Goal: Navigation & Orientation: Find specific page/section

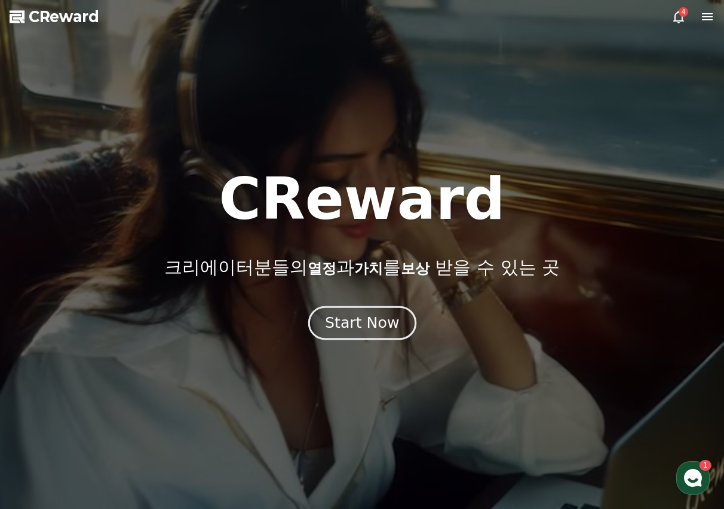
click at [374, 339] on button "Start Now" at bounding box center [362, 322] width 108 height 34
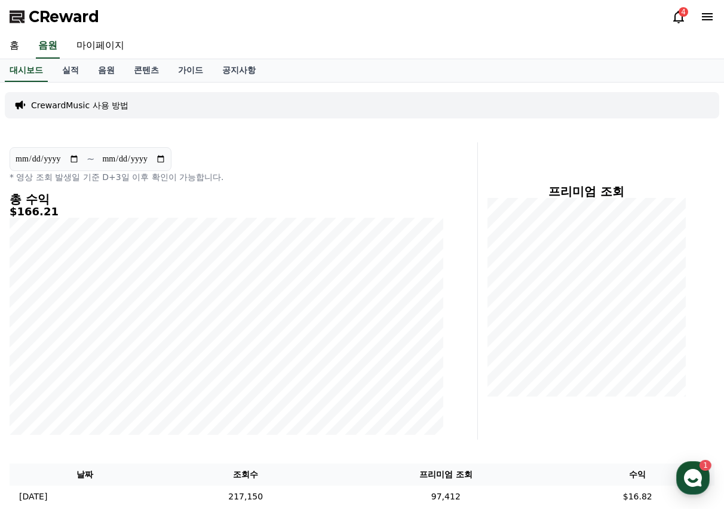
click at [678, 15] on icon at bounding box center [679, 17] width 14 height 14
click at [681, 20] on icon at bounding box center [679, 17] width 11 height 13
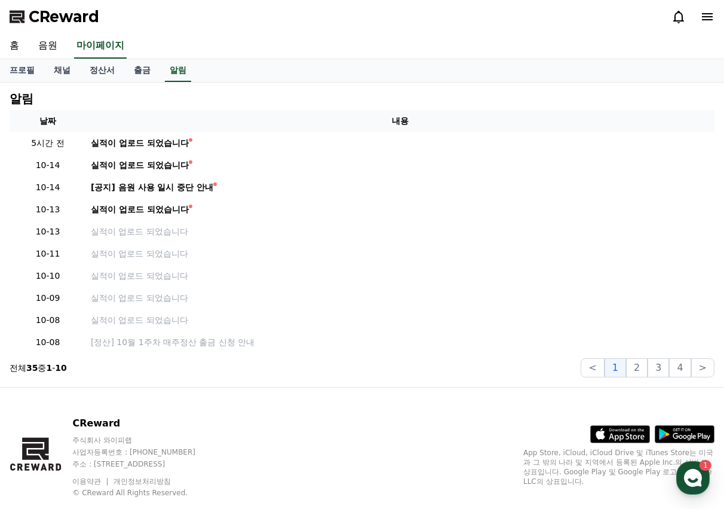
click at [681, 20] on icon at bounding box center [679, 17] width 11 height 13
drag, startPoint x: 86, startPoint y: 80, endPoint x: 95, endPoint y: 79, distance: 9.0
click at [87, 80] on link "정산서" at bounding box center [102, 70] width 44 height 23
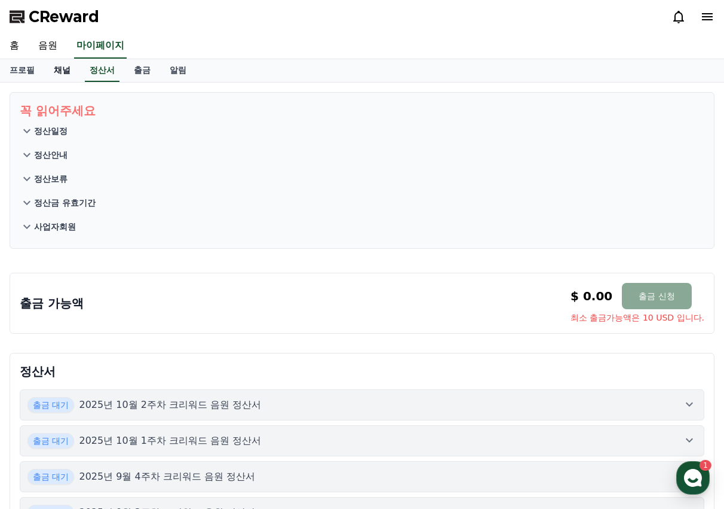
click at [71, 75] on link "채널" at bounding box center [62, 70] width 36 height 23
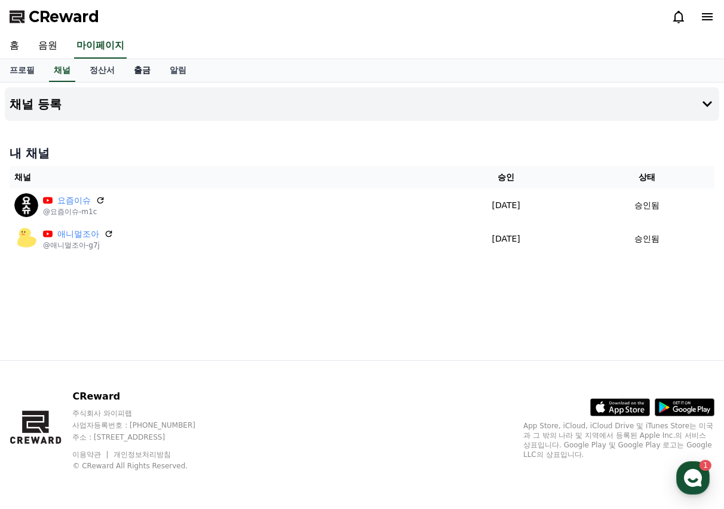
click at [152, 75] on link "출금" at bounding box center [142, 70] width 36 height 23
click at [41, 45] on link "음원" at bounding box center [48, 45] width 38 height 25
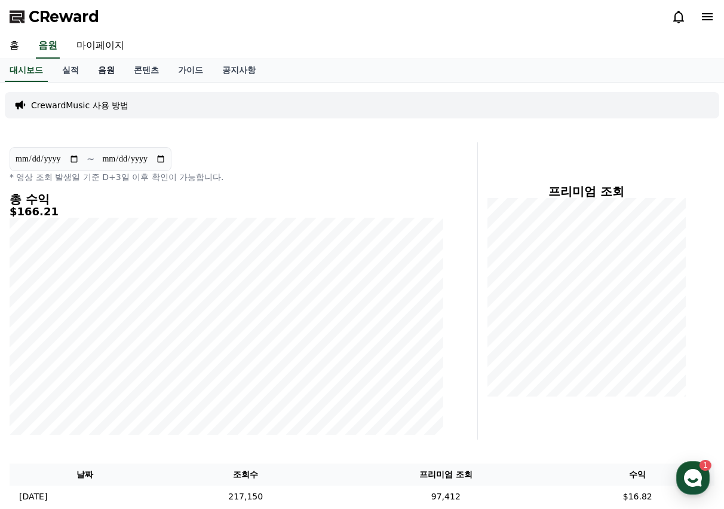
click at [103, 72] on link "음원" at bounding box center [106, 70] width 36 height 23
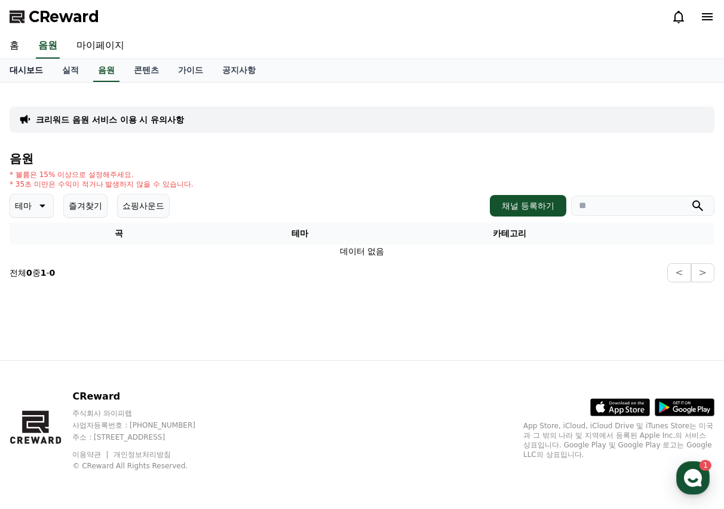
click at [30, 76] on link "대시보드" at bounding box center [26, 70] width 53 height 23
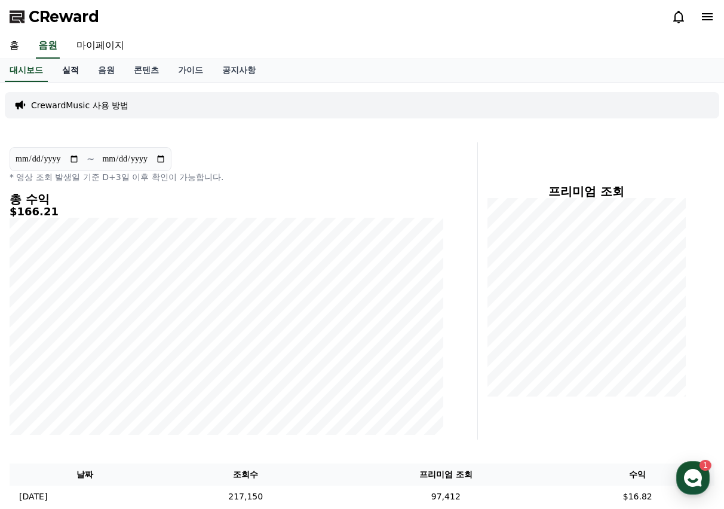
click at [77, 73] on link "실적" at bounding box center [71, 70] width 36 height 23
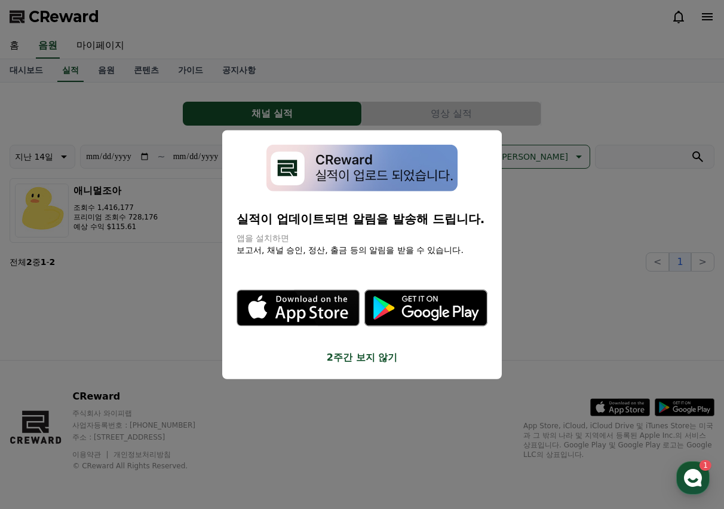
click at [368, 363] on button "2주간 보지 않기" at bounding box center [362, 357] width 251 height 14
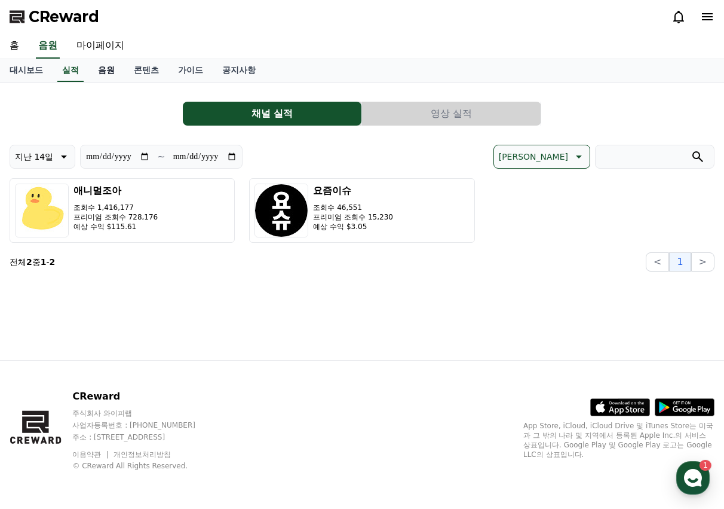
click at [106, 69] on link "음원" at bounding box center [106, 70] width 36 height 23
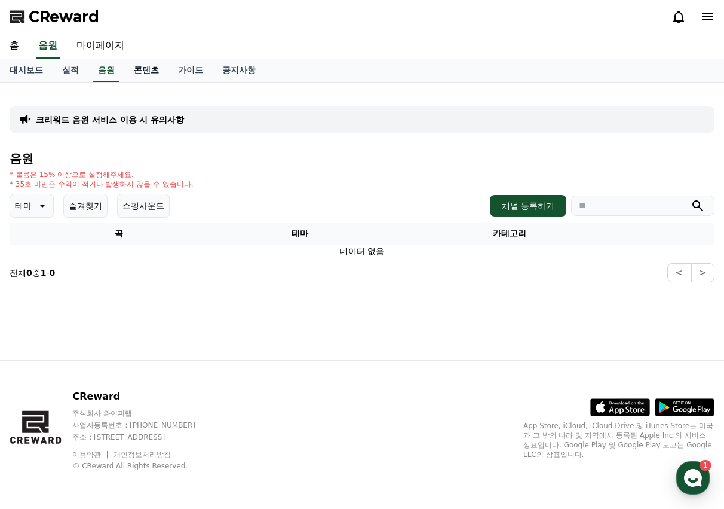
click at [142, 71] on link "콘텐츠" at bounding box center [146, 70] width 44 height 23
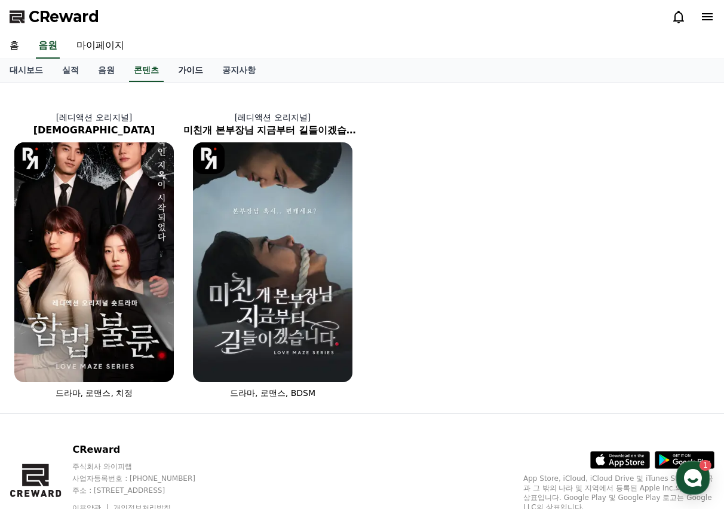
click at [185, 72] on link "가이드" at bounding box center [191, 70] width 44 height 23
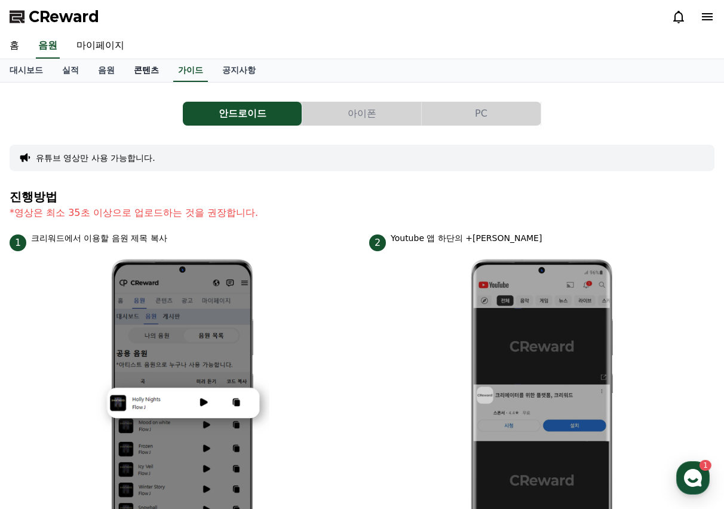
click at [160, 73] on link "콘텐츠" at bounding box center [146, 70] width 44 height 23
